Goal: Book appointment/travel/reservation

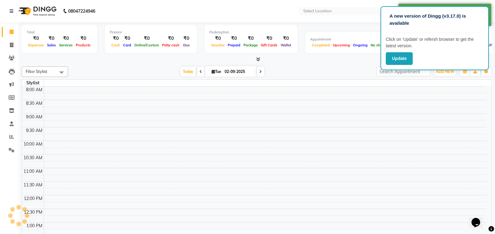
select select "en"
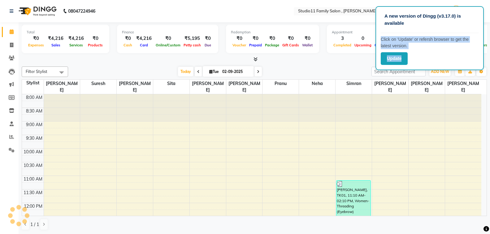
drag, startPoint x: 443, startPoint y: 29, endPoint x: 442, endPoint y: 93, distance: 64.1
click at [442, 94] on app-root "A new version of Dingg (v3.17.0) is available Click on ‘Update’ or refersh brow…" at bounding box center [245, 117] width 490 height 235
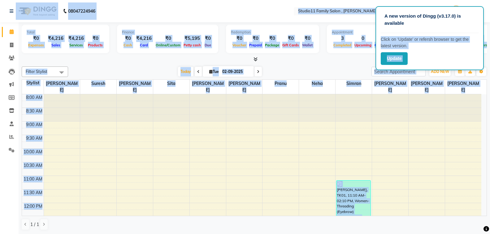
click at [440, 114] on div at bounding box center [426, 107] width 36 height 27
click at [437, 110] on div at bounding box center [426, 107] width 36 height 27
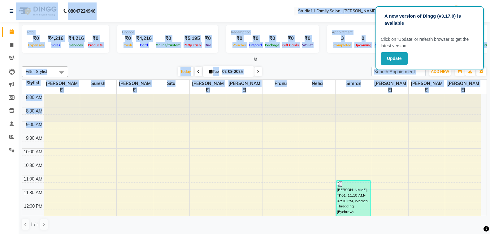
drag, startPoint x: 435, startPoint y: 64, endPoint x: 443, endPoint y: 122, distance: 58.5
click at [443, 122] on app-root "A new version of Dingg (v3.17.0) is available Click on ‘Update’ or refersh brow…" at bounding box center [245, 117] width 490 height 235
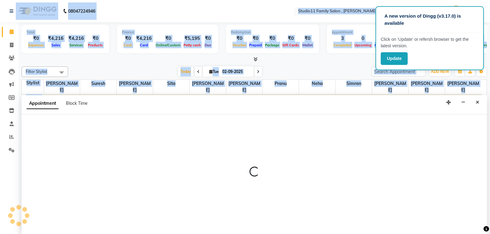
scroll to position [0, 0]
select select "87907"
select select "tentative"
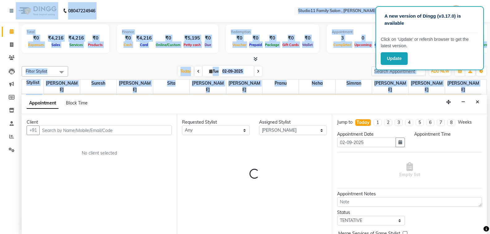
click at [282, 121] on div "Assigned Stylist" at bounding box center [293, 122] width 68 height 6
select select "555"
